Goal: Task Accomplishment & Management: Use online tool/utility

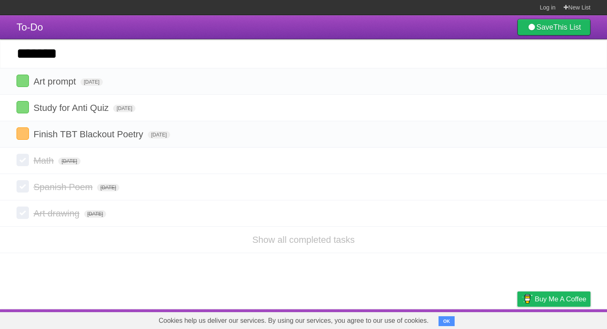
type input "*******"
click input "*********" at bounding box center [0, 0] width 0 height 0
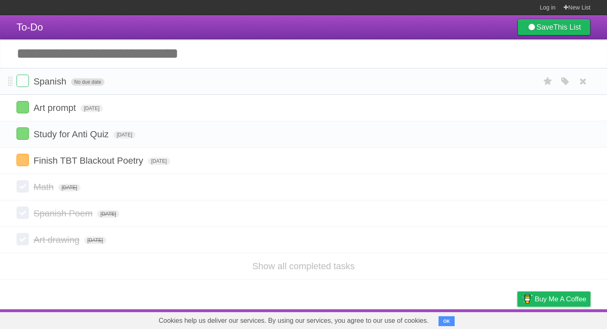
click at [84, 85] on span "No due date" at bounding box center [87, 81] width 33 height 7
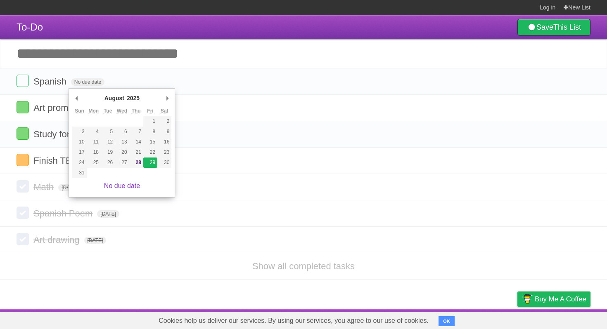
type span "[DATE]"
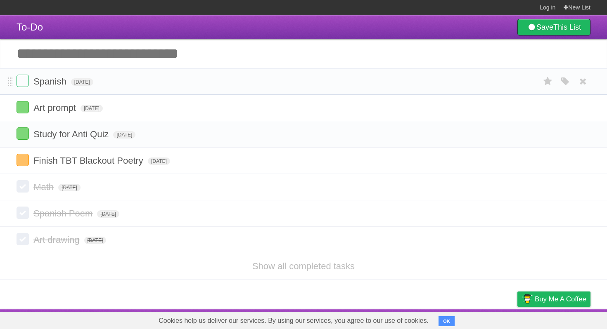
click at [571, 81] on div "White Red Blue Green Purple Orange" at bounding box center [565, 82] width 16 height 14
click at [570, 81] on icon "button" at bounding box center [565, 81] width 12 height 11
click at [520, 81] on label "Purple" at bounding box center [517, 81] width 9 height 9
drag, startPoint x: 520, startPoint y: 81, endPoint x: 133, endPoint y: 122, distance: 388.5
click at [513, 81] on div "White Red Blue Green Purple Orange" at bounding box center [510, 82] width 83 height 11
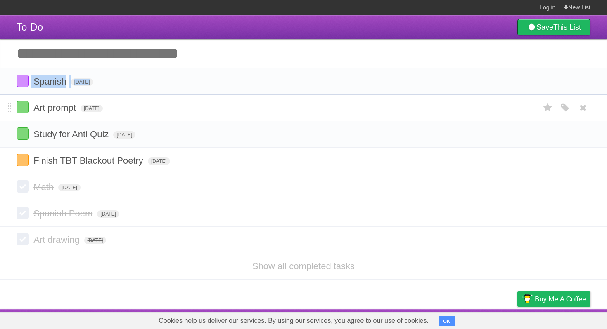
drag, startPoint x: 7, startPoint y: 81, endPoint x: 8, endPoint y: 112, distance: 31.4
click at [8, 114] on ul "Spanish [DATE] White Red Blue Green Purple Orange Art prompt [DATE] White Red B…" at bounding box center [303, 121] width 607 height 106
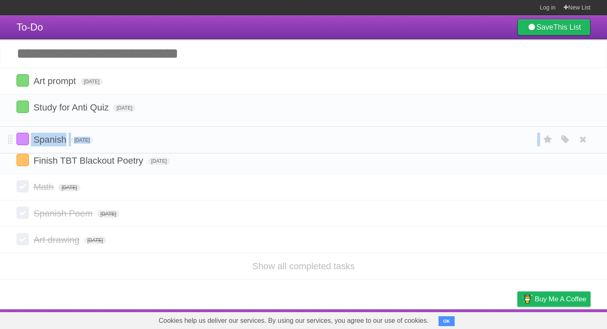
drag, startPoint x: 12, startPoint y: 86, endPoint x: 15, endPoint y: 144, distance: 58.3
click at [89, 33] on header "To-Do Save This List" at bounding box center [303, 27] width 607 height 24
